Goal: Navigation & Orientation: Understand site structure

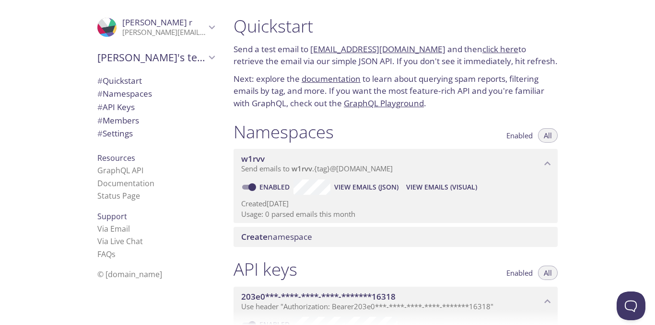
click at [191, 61] on span "[PERSON_NAME]'s team" at bounding box center [151, 57] width 108 height 13
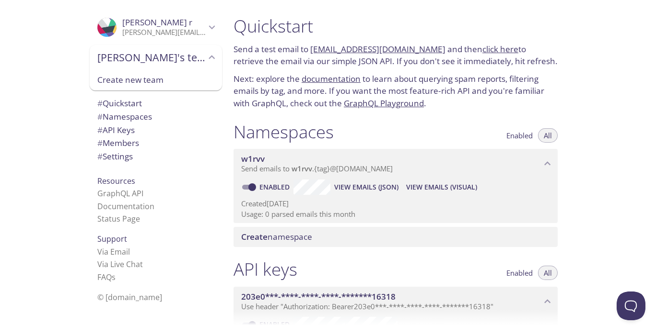
click at [191, 61] on span "[PERSON_NAME]'s team" at bounding box center [151, 57] width 108 height 13
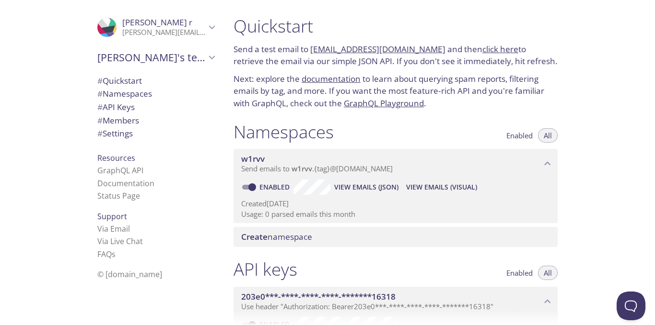
drag, startPoint x: 311, startPoint y: 53, endPoint x: 371, endPoint y: 44, distance: 61.0
drag, startPoint x: 371, startPoint y: 44, endPoint x: 325, endPoint y: 30, distance: 48.1
click at [325, 30] on h1 "Quickstart" at bounding box center [395, 26] width 324 height 22
click at [519, 69] on div "Quickstart Send a test email to [EMAIL_ADDRESS][DOMAIN_NAME] and then click her…" at bounding box center [395, 63] width 339 height 106
drag, startPoint x: 339, startPoint y: 135, endPoint x: 250, endPoint y: 129, distance: 89.3
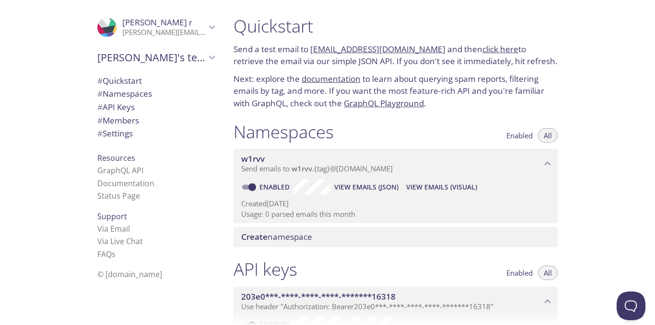
click at [250, 129] on div "Namespaces Enabled All" at bounding box center [395, 133] width 324 height 24
click at [243, 129] on h1 "Namespaces" at bounding box center [283, 132] width 100 height 22
click at [239, 131] on h1 "Namespaces" at bounding box center [283, 132] width 100 height 22
click at [259, 131] on h1 "Namespaces" at bounding box center [283, 132] width 100 height 22
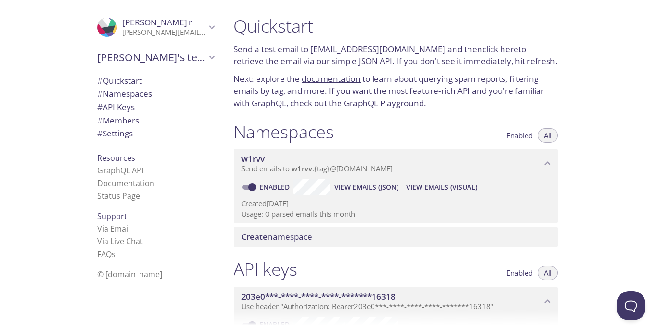
click at [328, 137] on h1 "Namespaces" at bounding box center [283, 132] width 100 height 22
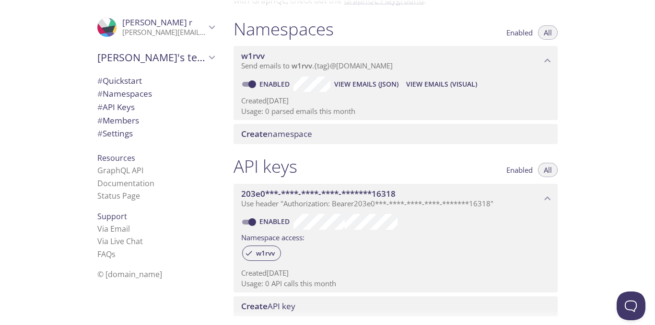
scroll to position [192, 0]
